Goal: Transaction & Acquisition: Purchase product/service

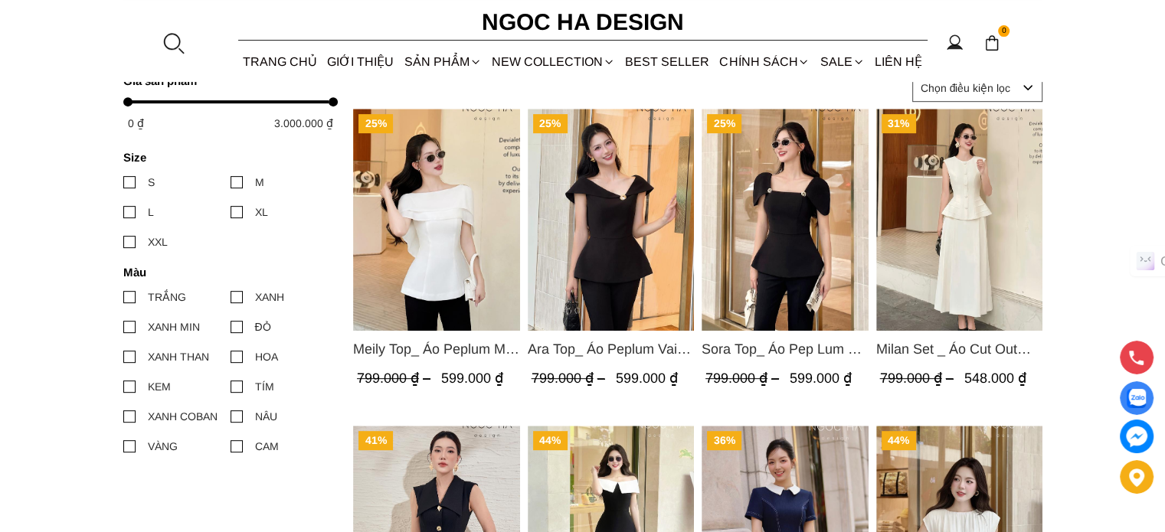
scroll to position [640, 0]
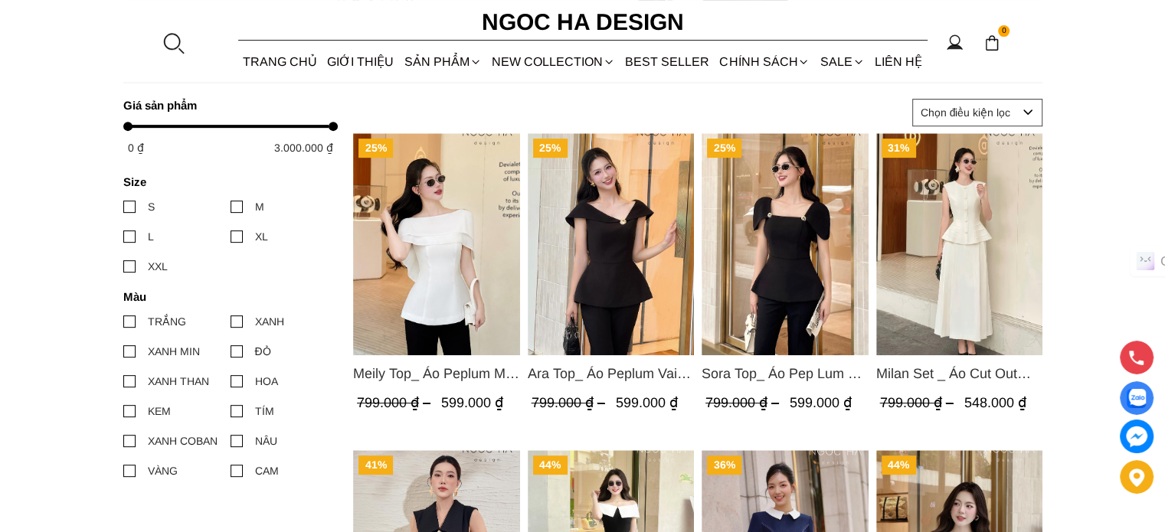
click at [971, 354] on img "Product image - Milan Set _ Áo Cut Out Tùng Không Tay Kết Hợp Chân Váy Xếp Ly A…" at bounding box center [958, 244] width 167 height 222
click at [594, 275] on img "Product image - Ara Top_ Áo Peplum Vai Lệch Đính Cúc Màu Đen A1084" at bounding box center [610, 244] width 167 height 222
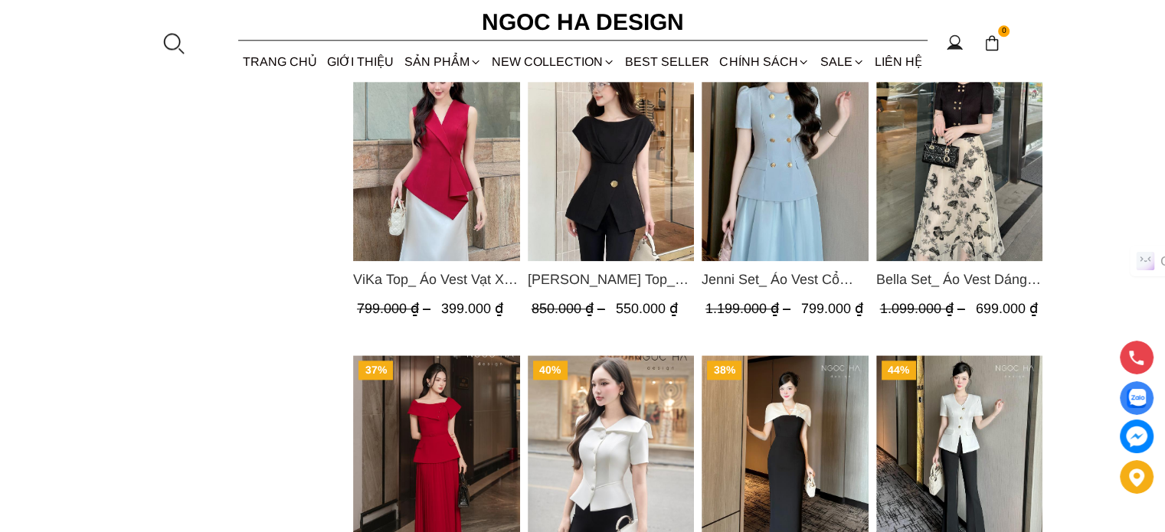
scroll to position [1865, 0]
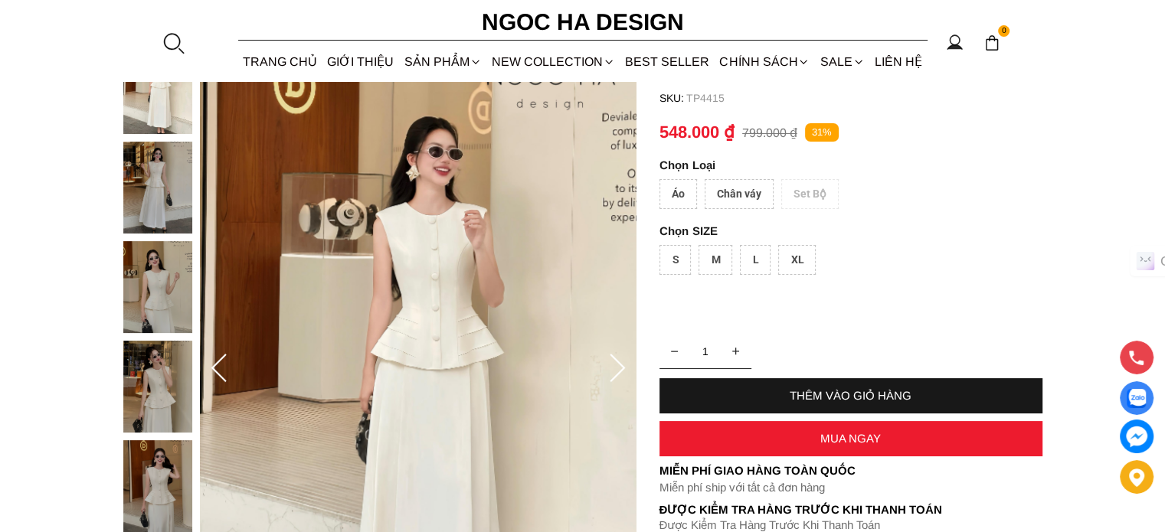
scroll to position [383, 0]
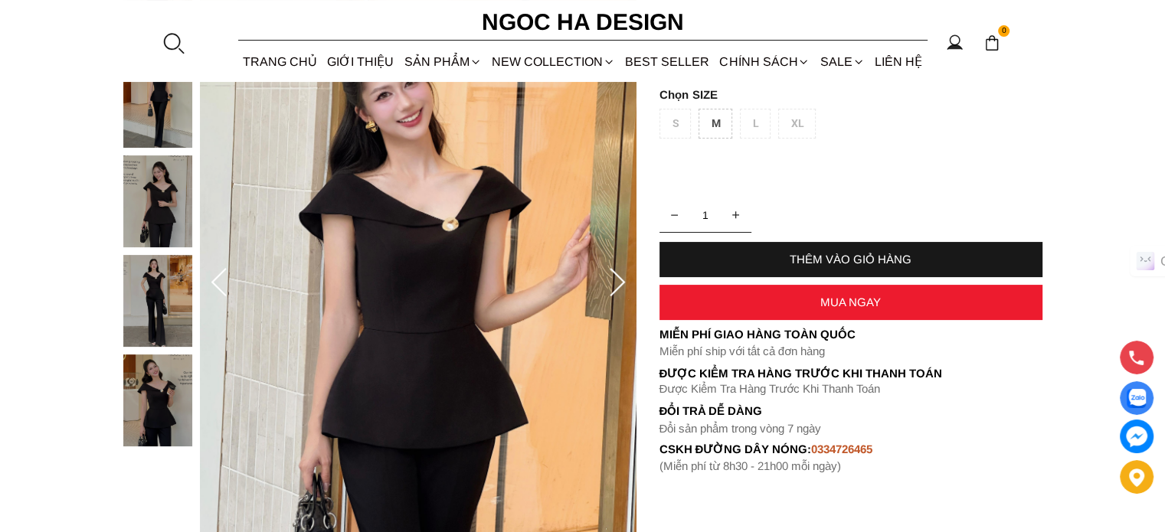
scroll to position [230, 0]
